Goal: Information Seeking & Learning: Learn about a topic

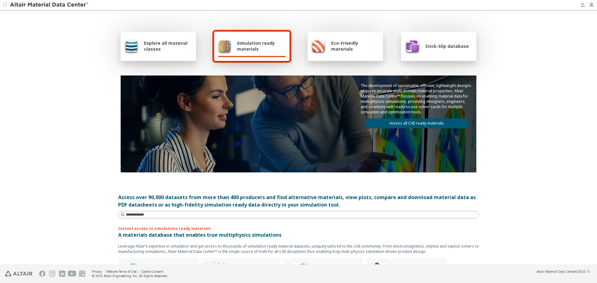
click at [168, 55] on div "Explore all material classes" at bounding box center [159, 46] width 76 height 29
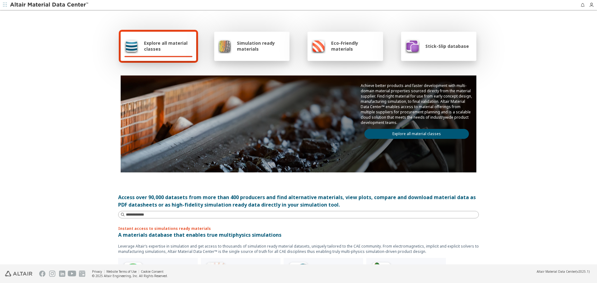
click at [417, 133] on link "Explore all material classes" at bounding box center [416, 134] width 104 height 10
click at [385, 135] on link "Explore all material classes" at bounding box center [416, 134] width 104 height 10
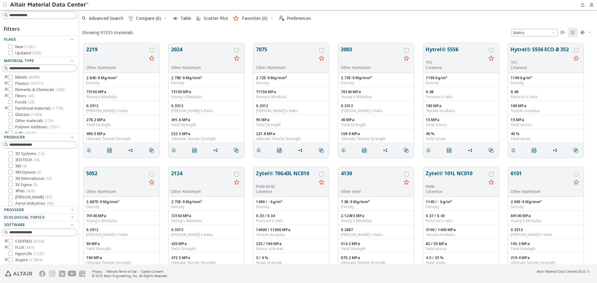
scroll to position [5, 5]
click at [62, 13] on input at bounding box center [42, 15] width 67 height 6
paste input "**********"
type input "**********"
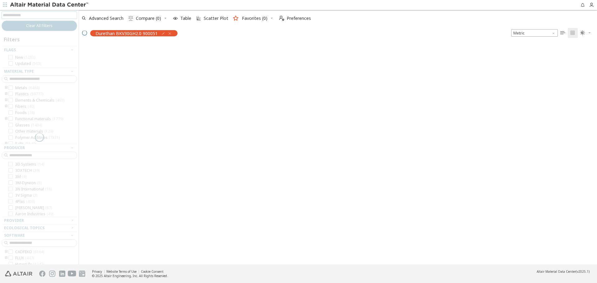
scroll to position [220, 513]
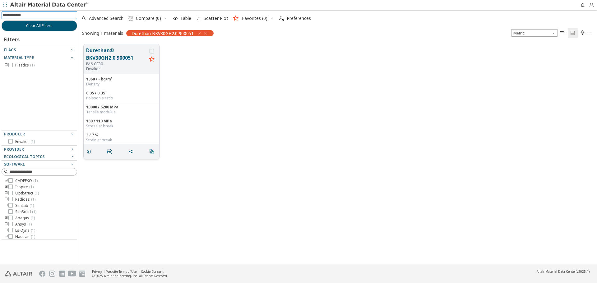
click at [107, 52] on button "Durethan® BKV30GH2.0 900051" at bounding box center [116, 54] width 61 height 15
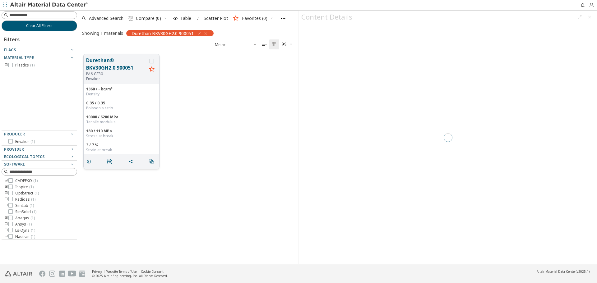
scroll to position [210, 215]
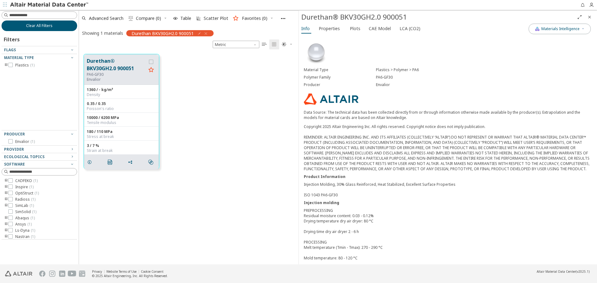
click at [48, 26] on span "Clear All Filters" at bounding box center [39, 25] width 26 height 5
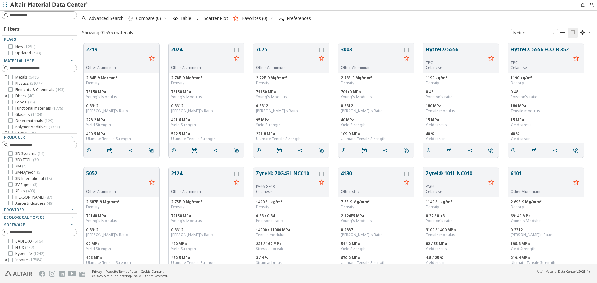
scroll to position [221, 513]
click at [54, 15] on input at bounding box center [42, 15] width 67 height 6
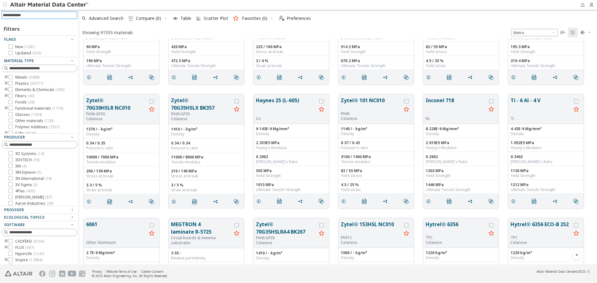
scroll to position [218, 0]
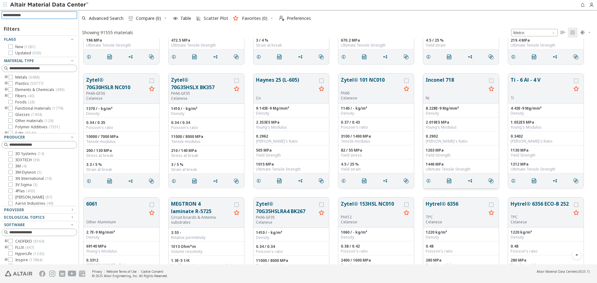
click at [434, 78] on button "Inconel 718" at bounding box center [456, 86] width 61 height 20
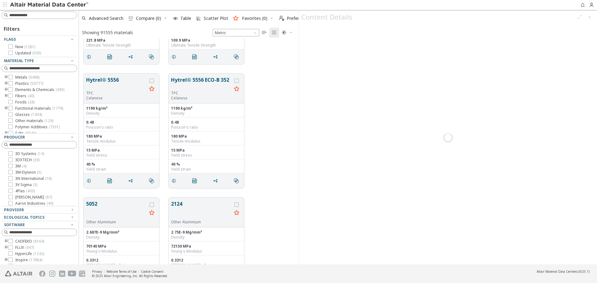
scroll to position [221, 215]
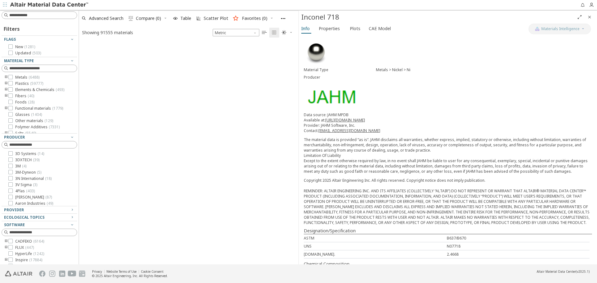
scroll to position [892, 0]
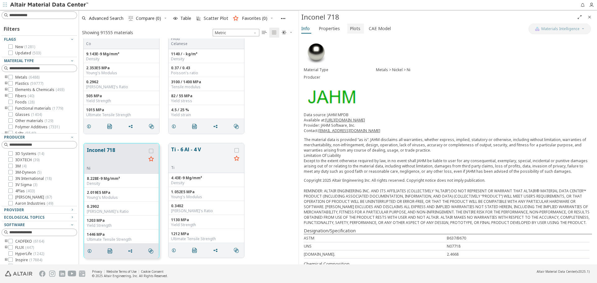
click at [347, 31] on button "Plots" at bounding box center [355, 29] width 16 height 10
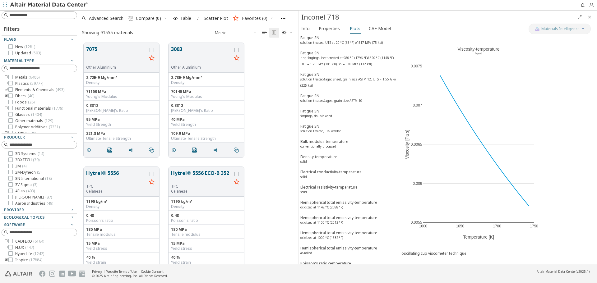
scroll to position [0, 0]
click at [95, 53] on button "2219" at bounding box center [116, 56] width 61 height 20
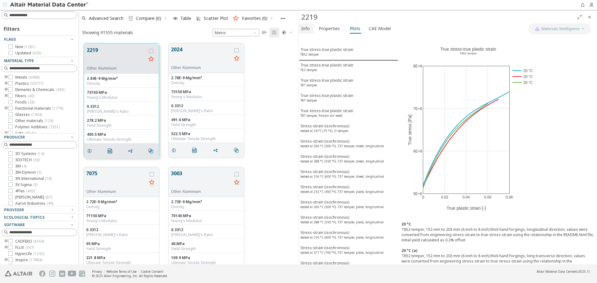
click at [310, 30] on button "Info" at bounding box center [306, 29] width 15 height 10
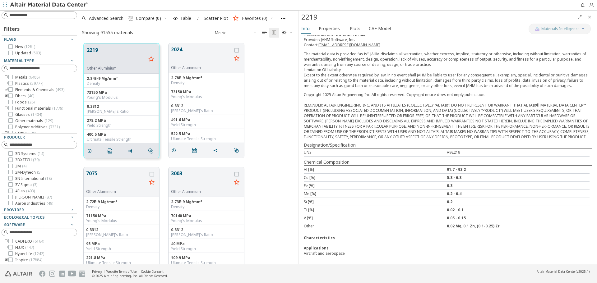
scroll to position [91, 0]
click at [588, 17] on icon "Close" at bounding box center [589, 17] width 5 height 5
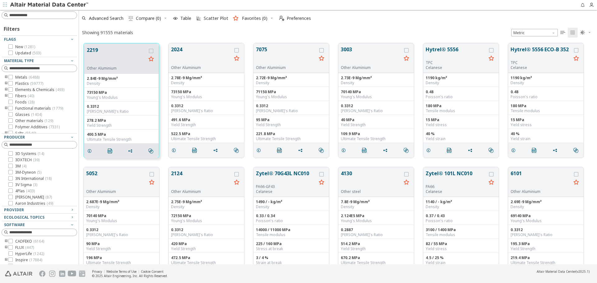
click at [591, 143] on div "2219 Other Aluminium 2.84E-9 Mg/mm³ Density 73150 MPa Young's Modulus 0.3312 Po…" at bounding box center [338, 101] width 518 height 124
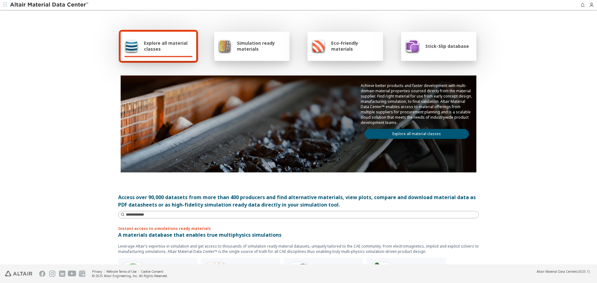
click at [400, 135] on link "Explore all material classes" at bounding box center [416, 134] width 104 height 10
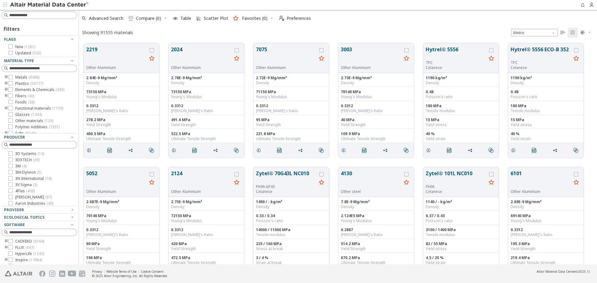
scroll to position [5, 5]
click at [271, 179] on button "Zytel® 70G43L NC010" at bounding box center [286, 177] width 61 height 15
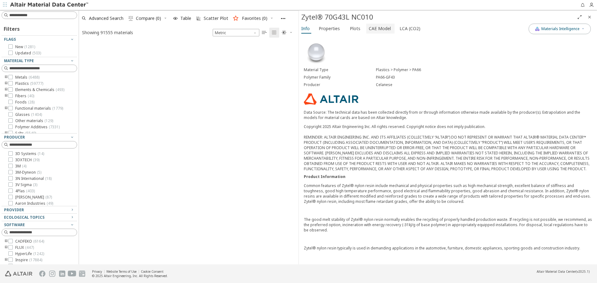
scroll to position [396, 0]
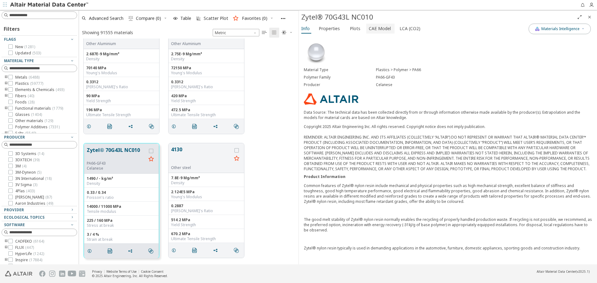
click at [379, 30] on span "CAE Model" at bounding box center [380, 29] width 22 height 10
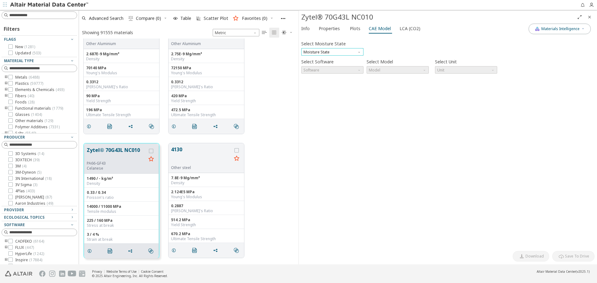
click at [346, 52] on span "Moisture State" at bounding box center [332, 51] width 62 height 7
click at [344, 57] on button "Dry" at bounding box center [332, 59] width 62 height 7
click at [344, 69] on span "Software" at bounding box center [332, 69] width 62 height 7
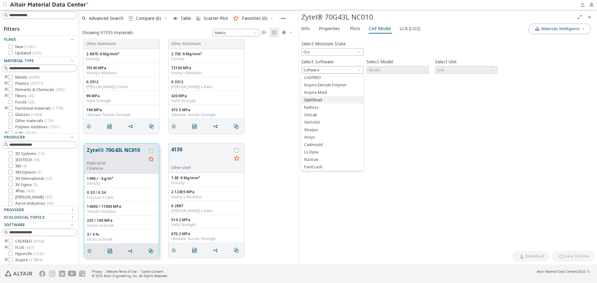
click at [335, 100] on span "OptiStruct" at bounding box center [332, 100] width 57 height 4
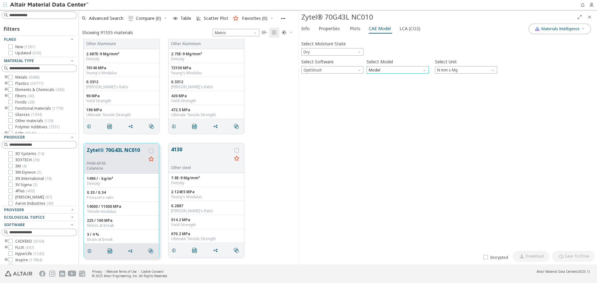
click at [405, 71] on span "Model" at bounding box center [398, 69] width 62 height 7
click at [398, 83] on span "MatS1" at bounding box center [397, 85] width 57 height 4
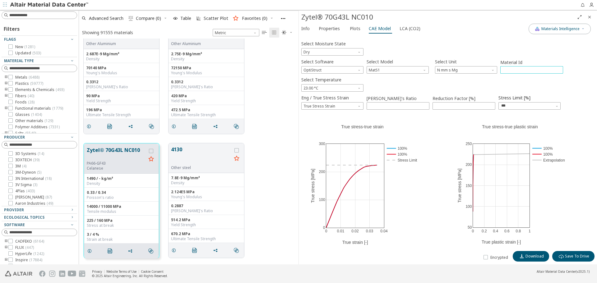
click at [517, 71] on input "****" at bounding box center [532, 70] width 62 height 7
type input "****"
click at [578, 83] on div "Select Temperature 23.00 °C" at bounding box center [447, 83] width 293 height 16
click at [331, 30] on span "Properties" at bounding box center [329, 29] width 21 height 10
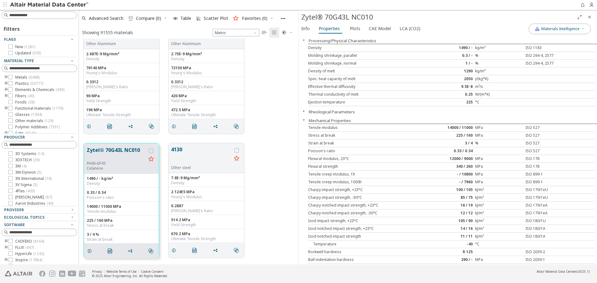
click at [588, 16] on icon "Close" at bounding box center [589, 17] width 5 height 5
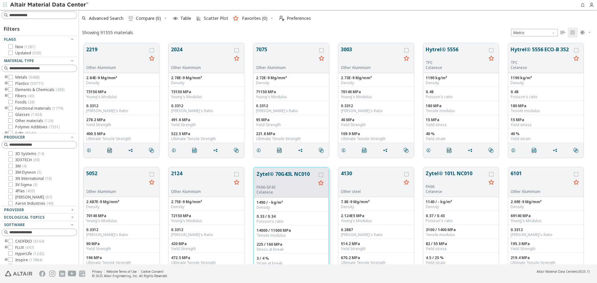
click at [588, 80] on div "2219 Other Aluminium 2.84E-9 Mg/mm³ Density 73150 MPa Young's Modulus 0.3312 Po…" at bounding box center [338, 101] width 518 height 124
click at [168, 31] on div "Showing 91555 materials Metric   " at bounding box center [338, 32] width 518 height 12
drag, startPoint x: 143, startPoint y: 33, endPoint x: 82, endPoint y: 35, distance: 61.0
click at [82, 35] on div "Showing 91555 materials Metric   " at bounding box center [338, 32] width 518 height 12
click at [83, 33] on div "Showing 91555 materials" at bounding box center [107, 33] width 51 height 6
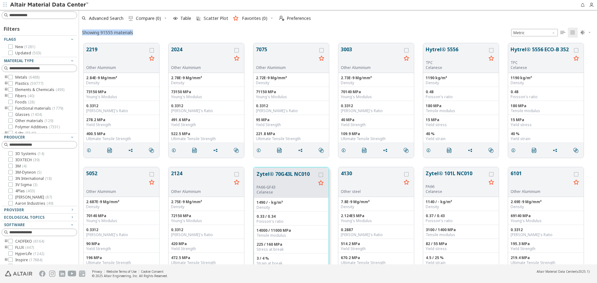
drag, startPoint x: 82, startPoint y: 33, endPoint x: 135, endPoint y: 34, distance: 52.5
click at [135, 34] on div "Showing 91555 materials" at bounding box center [107, 32] width 57 height 12
